Goal: Find specific page/section: Find specific page/section

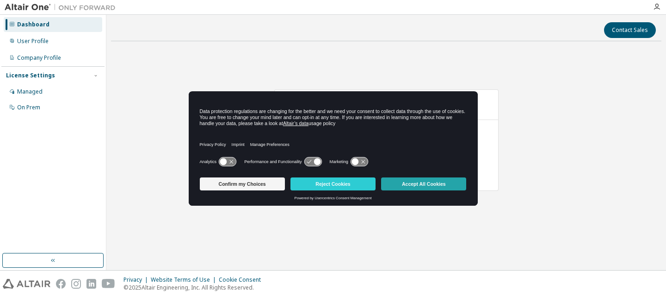
click at [415, 183] on button "Accept All Cookies" at bounding box center [423, 183] width 85 height 13
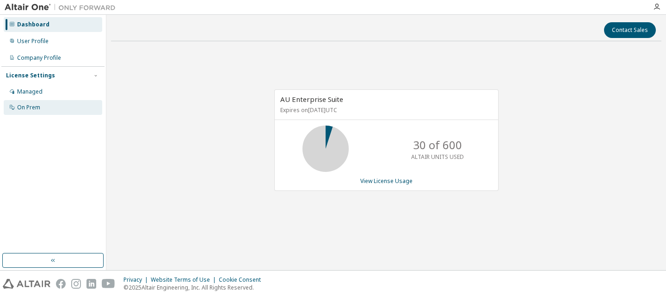
click at [25, 101] on div "On Prem" at bounding box center [53, 107] width 99 height 15
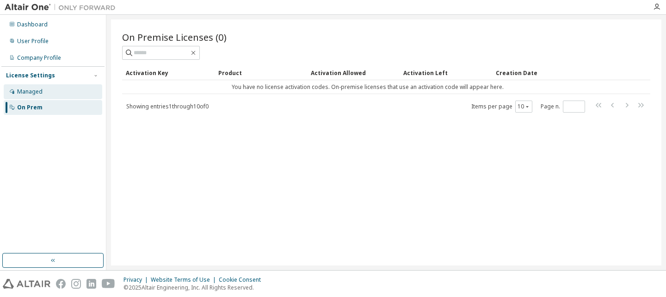
click at [24, 91] on div "Managed" at bounding box center [29, 91] width 25 height 7
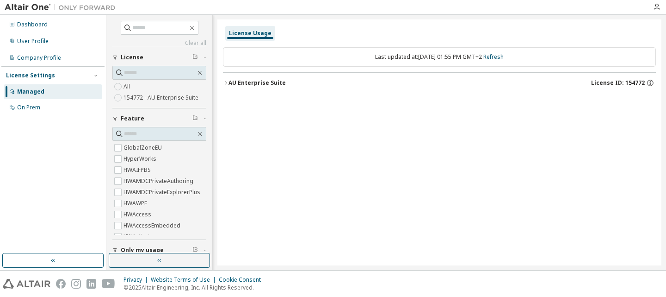
click at [225, 82] on icon "button" at bounding box center [226, 83] width 6 height 6
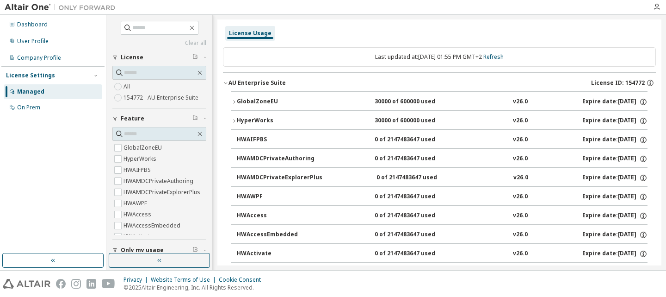
click at [228, 81] on icon "button" at bounding box center [226, 83] width 6 height 6
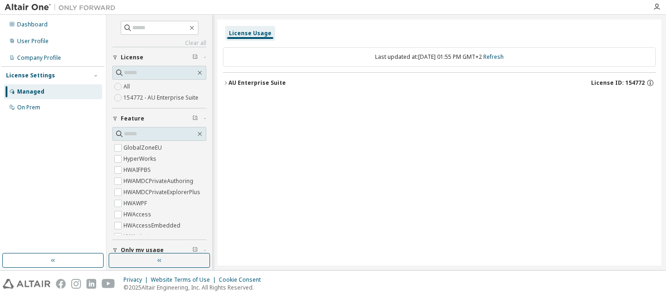
click at [29, 10] on img at bounding box center [63, 7] width 116 height 9
